Goal: Task Accomplishment & Management: Use online tool/utility

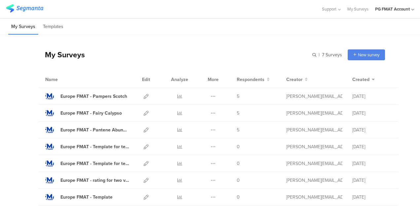
click at [406, 9] on div "PG FMAT Account" at bounding box center [392, 9] width 35 height 6
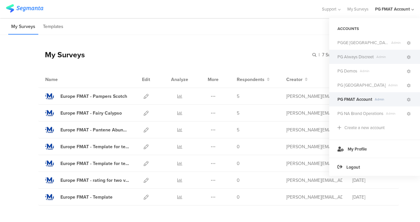
click at [352, 61] on div "PG Always Discreet Admin" at bounding box center [374, 57] width 91 height 14
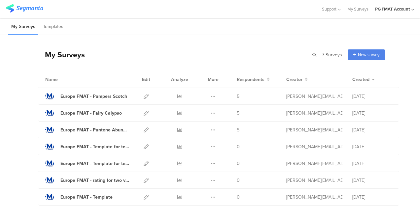
click at [397, 11] on div "PG FMAT Account" at bounding box center [392, 9] width 35 height 6
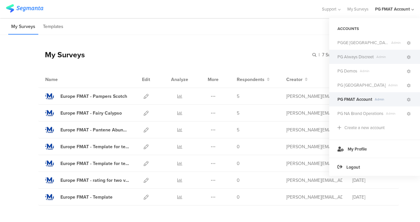
click at [370, 55] on span "PG Always Discreet" at bounding box center [355, 57] width 36 height 6
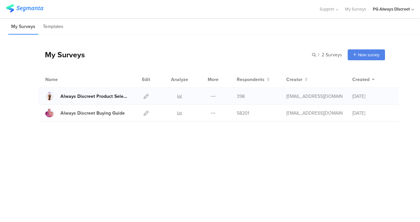
click at [84, 100] on link "Always Discreet Product Selector June 2024" at bounding box center [87, 96] width 84 height 9
click at [145, 101] on link at bounding box center [146, 96] width 5 height 16
click at [148, 94] on icon at bounding box center [146, 96] width 5 height 5
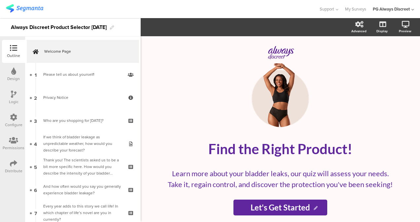
click at [14, 121] on icon at bounding box center [13, 117] width 7 height 7
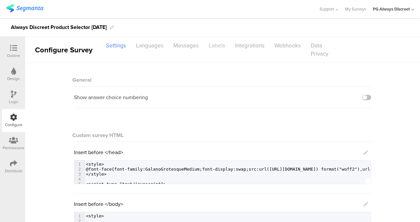
click at [218, 44] on div "Labels" at bounding box center [217, 46] width 26 height 12
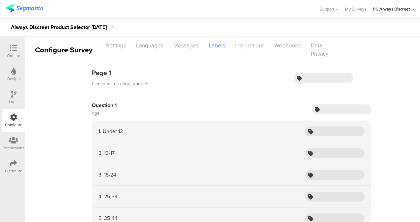
click at [236, 44] on div "Integrations" at bounding box center [249, 46] width 39 height 12
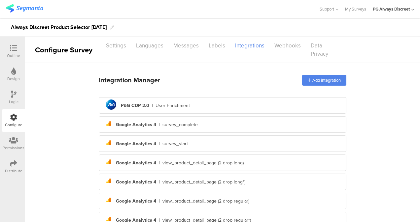
click at [188, 102] on div "pg logo P&G CDP 2.0 | User Enrichment" at bounding box center [222, 106] width 237 height 16
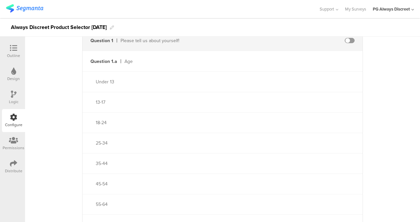
scroll to position [213, 0]
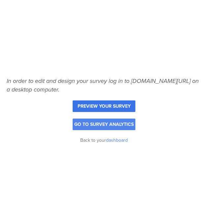
click at [99, 107] on link "Preview your survey" at bounding box center [104, 106] width 63 height 12
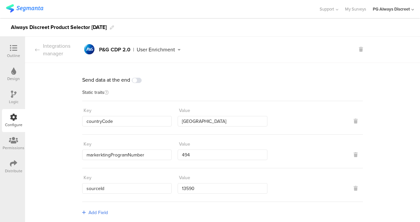
scroll to position [83, 0]
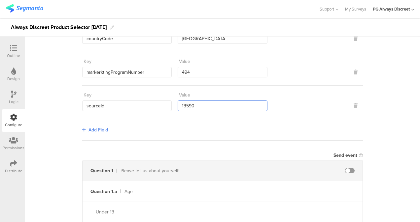
click at [247, 104] on input "13590" at bounding box center [221, 106] width 89 height 11
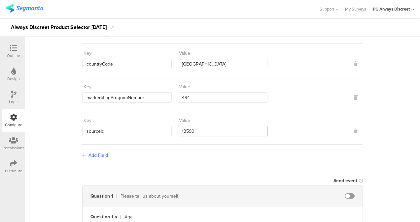
scroll to position [58, 0]
click at [20, 50] on div "Outline" at bounding box center [13, 51] width 23 height 23
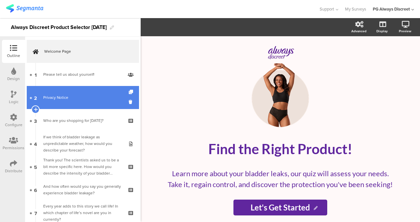
click at [61, 96] on div "Privacy Notice" at bounding box center [82, 97] width 79 height 7
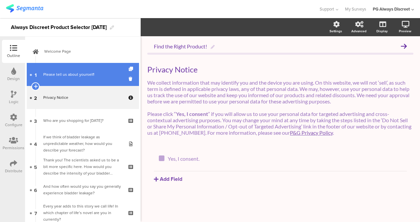
click at [60, 73] on div "Please tell us about yourself!" at bounding box center [82, 74] width 79 height 7
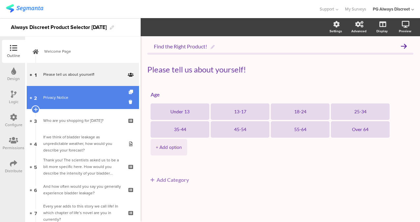
click at [57, 92] on link "2 Privacy Notice" at bounding box center [83, 97] width 112 height 23
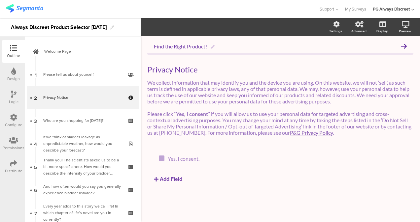
click at [9, 120] on div "Configure" at bounding box center [13, 120] width 23 height 23
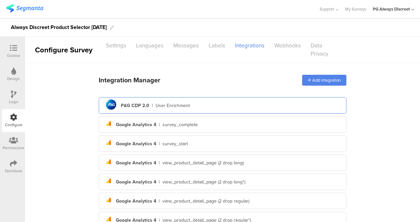
click at [232, 102] on div "pg logo P&G CDP 2.0 | User Enrichment" at bounding box center [222, 106] width 237 height 16
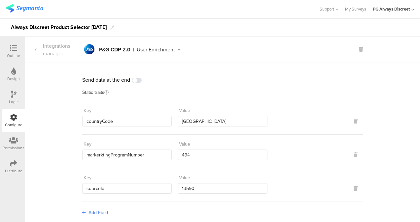
click at [180, 49] on icon at bounding box center [179, 50] width 8 height 5
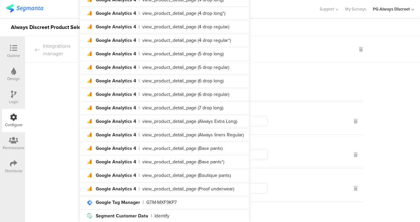
click at [278, 60] on section "Integrations manager pg logo P&G CDP 2.0 | User Enrichment" at bounding box center [222, 50] width 395 height 26
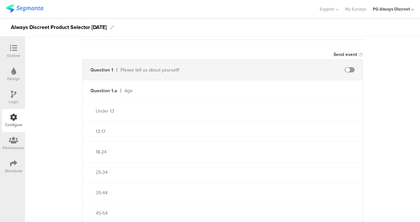
scroll to position [202, 0]
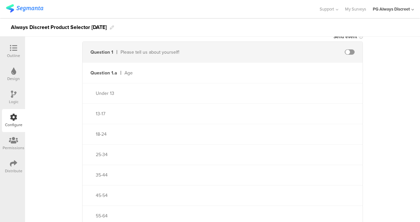
click at [219, 83] on div "Under 13" at bounding box center [222, 93] width 280 height 20
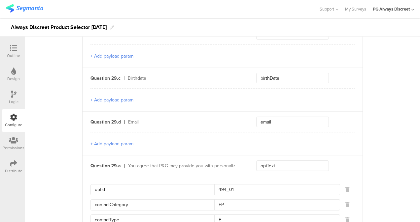
scroll to position [3452, 0]
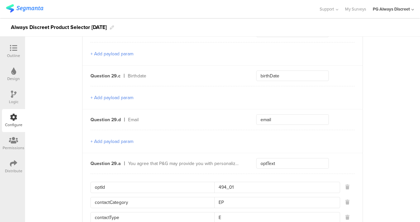
click at [391, 12] on div "PG Always Discreet" at bounding box center [390, 9] width 37 height 6
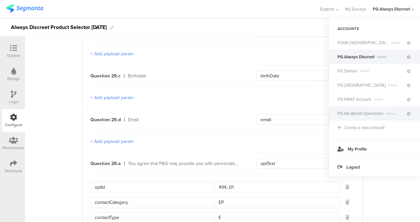
click at [350, 109] on div "PG NA Brand Operations Admin" at bounding box center [374, 114] width 91 height 14
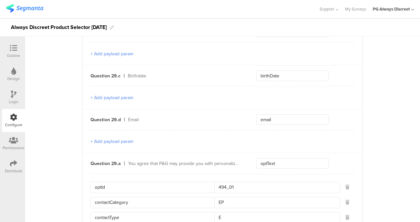
click at [404, 5] on div "PG Always Discreet" at bounding box center [392, 9] width 41 height 18
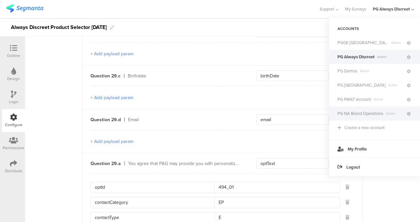
click at [375, 111] on span "PG NA Brand Operations" at bounding box center [360, 114] width 46 height 6
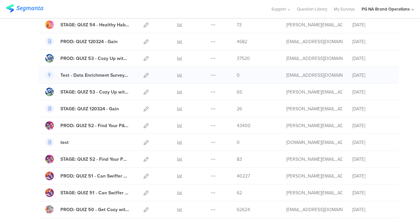
scroll to position [424, 0]
click at [144, 74] on icon at bounding box center [146, 76] width 5 height 5
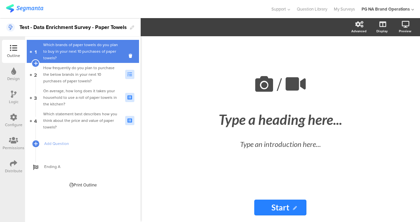
click at [56, 44] on div "Which brands of paper towels do you plan to buy in your next 10 purchases of pa…" at bounding box center [81, 52] width 77 height 20
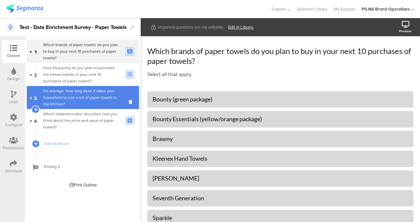
click at [50, 108] on link "3 On average, how long does it takes your household to use a roll of paper towe…" at bounding box center [83, 97] width 112 height 23
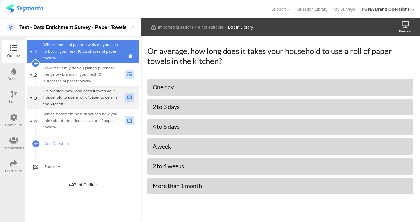
click at [70, 59] on div "Which brands of paper towels do you plan to buy in your next 10 purchases of pa…" at bounding box center [81, 52] width 77 height 20
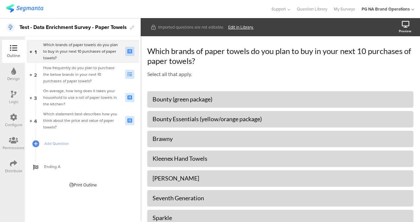
click at [12, 125] on div "Configure" at bounding box center [13, 125] width 17 height 6
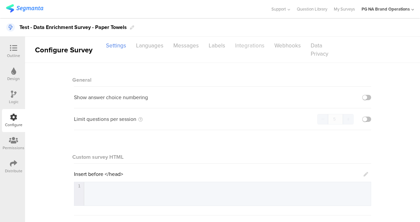
click at [243, 48] on div "Integrations" at bounding box center [249, 46] width 39 height 12
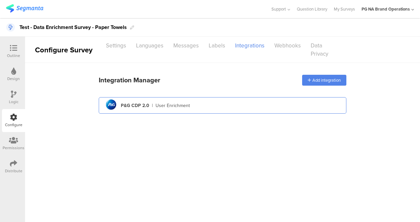
click at [162, 104] on div "User Enrichment" at bounding box center [172, 105] width 34 height 7
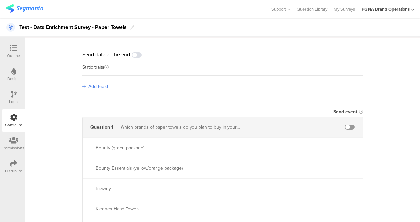
scroll to position [26, 0]
click at [13, 58] on div "Outline" at bounding box center [13, 56] width 13 height 6
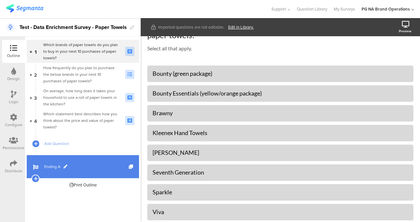
click at [51, 175] on link "Ending A" at bounding box center [83, 166] width 112 height 23
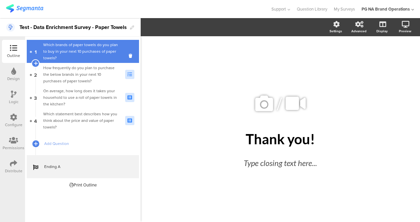
click at [80, 44] on div "Which brands of paper towels do you plan to buy in your next 10 purchases of pa…" at bounding box center [81, 52] width 77 height 20
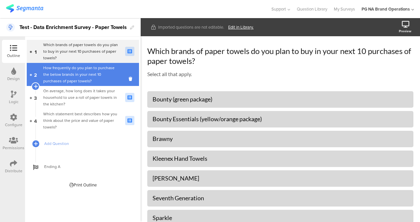
click at [82, 67] on div "How frequently do you plan to purchase the below brands in your next 10 purchas…" at bounding box center [81, 75] width 77 height 20
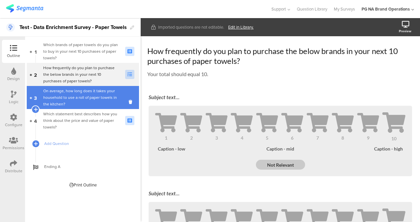
click at [80, 94] on div "On average, how long does it takes your household to use a roll of paper towels…" at bounding box center [81, 98] width 77 height 20
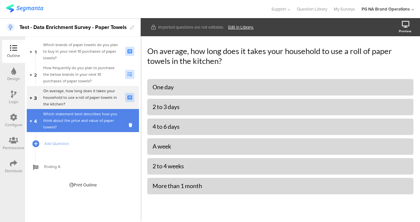
click at [72, 122] on div "Which statement best describes how you think about the price and value of paper…" at bounding box center [81, 121] width 77 height 20
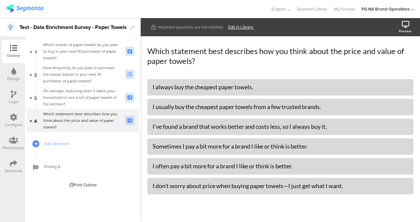
click at [21, 119] on div "Configure" at bounding box center [13, 120] width 23 height 23
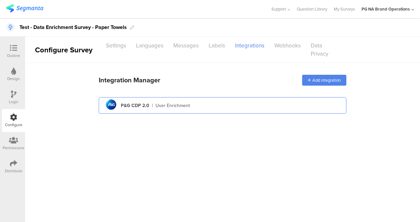
click at [183, 103] on div "User Enrichment" at bounding box center [172, 105] width 34 height 7
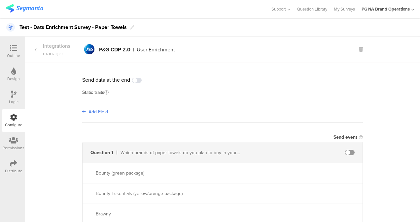
scroll to position [0, 0]
click at [138, 55] on div "pg logo P&G CDP 2.0 | User Enrichment" at bounding box center [128, 49] width 93 height 15
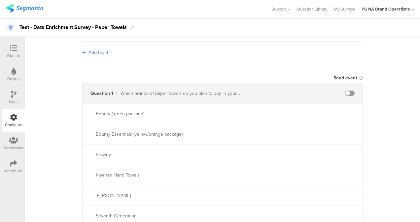
scroll to position [59, 0]
